Goal: Task Accomplishment & Management: Manage account settings

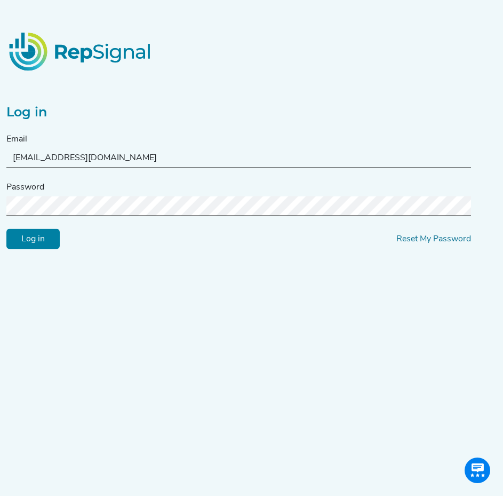
click at [34, 243] on input "Log in" at bounding box center [32, 239] width 53 height 20
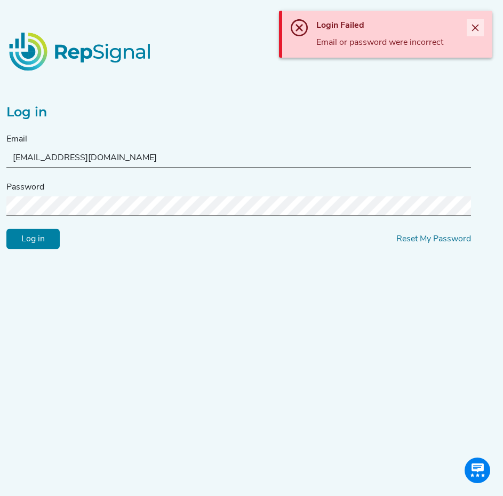
click at [478, 27] on icon "Close" at bounding box center [475, 27] width 9 height 9
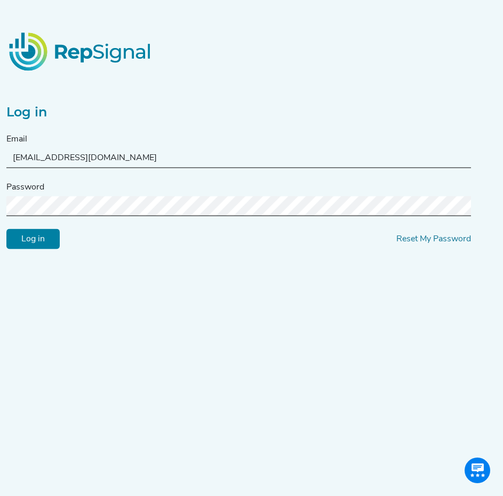
click at [0, 194] on html "Log in Email [EMAIL_ADDRESS][DOMAIN_NAME] Password Log in Reset My Password Not…" at bounding box center [251, 270] width 503 height 541
click at [6, 229] on input "Log in" at bounding box center [32, 239] width 53 height 20
drag, startPoint x: 41, startPoint y: 159, endPoint x: 9, endPoint y: 162, distance: 32.2
click at [9, 162] on input "tgowen@vascularaccessdirect.com" at bounding box center [238, 158] width 465 height 20
type input "mitchell@vascularaccessdirect.com"
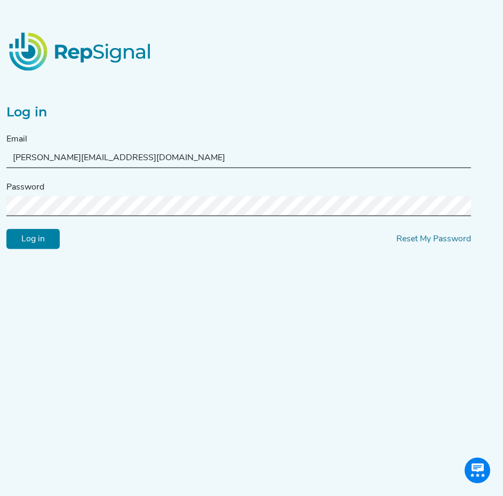
click at [0, 192] on html "Log in Email mitchell@vascularaccessdirect.com Password Log in Reset My Passwor…" at bounding box center [251, 270] width 503 height 541
click at [48, 238] on input "Log in" at bounding box center [32, 239] width 53 height 20
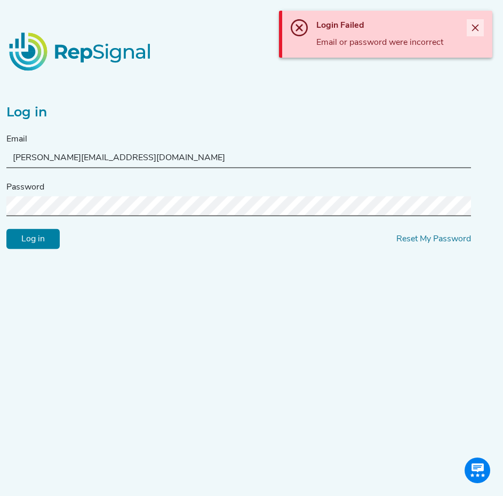
click at [476, 30] on icon "Close" at bounding box center [475, 27] width 9 height 9
